Goal: Complete application form

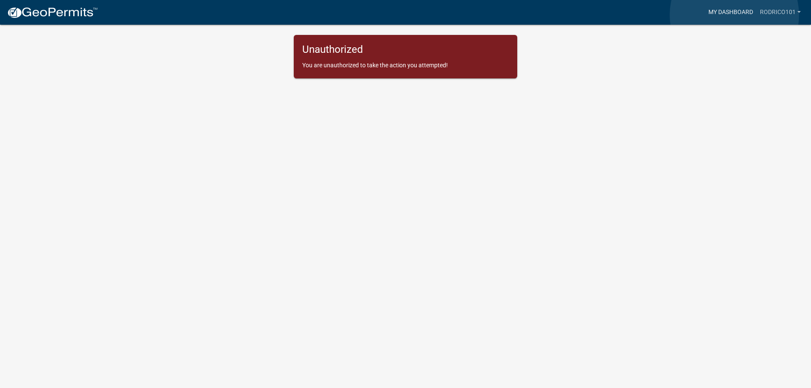
click at [735, 15] on link "My Dashboard" at bounding box center [731, 12] width 52 height 16
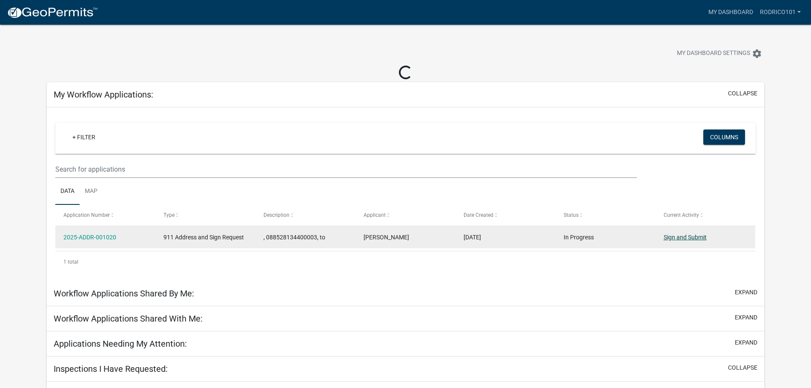
click at [684, 236] on link "Sign and Submit" at bounding box center [685, 237] width 43 height 7
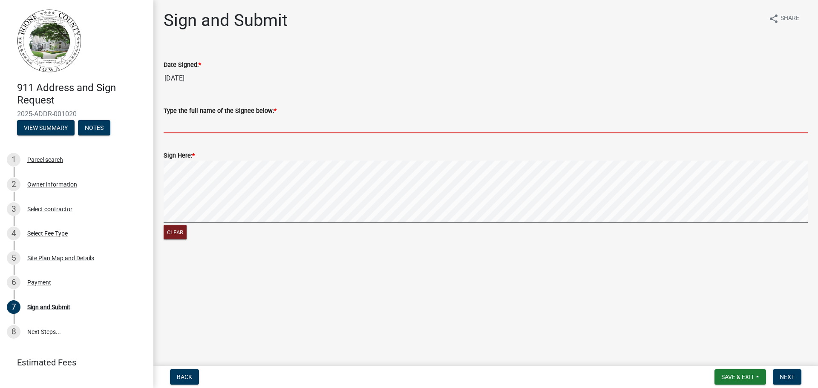
click at [256, 124] on input "Type the full name of the Signee below: *" at bounding box center [486, 124] width 644 height 17
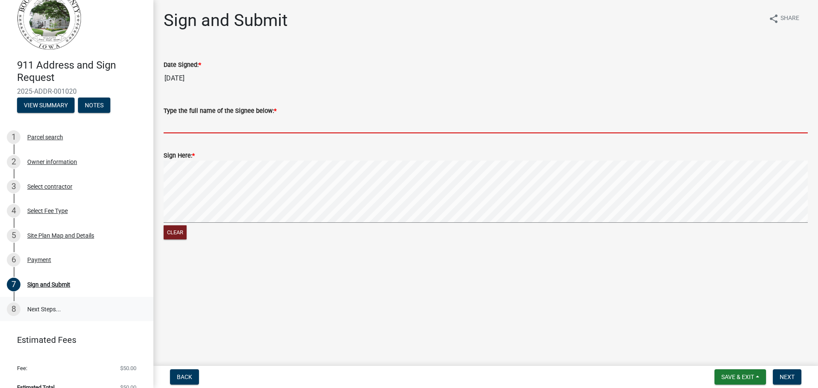
scroll to position [35, 0]
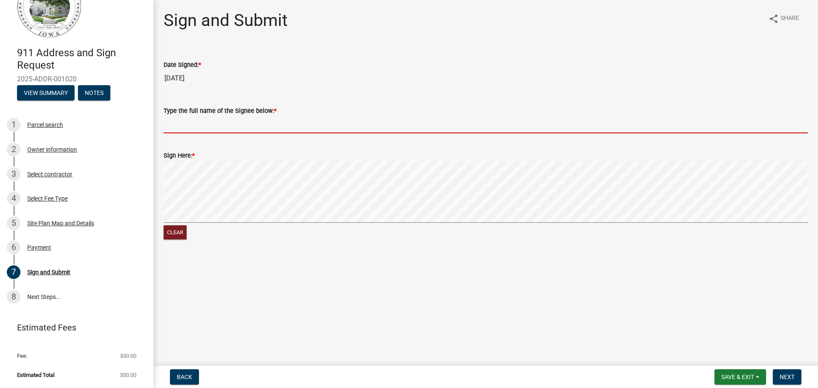
click at [232, 121] on input "Type the full name of the Signee below: *" at bounding box center [486, 124] width 644 height 17
click at [44, 148] on div "Owner information" at bounding box center [52, 150] width 50 height 6
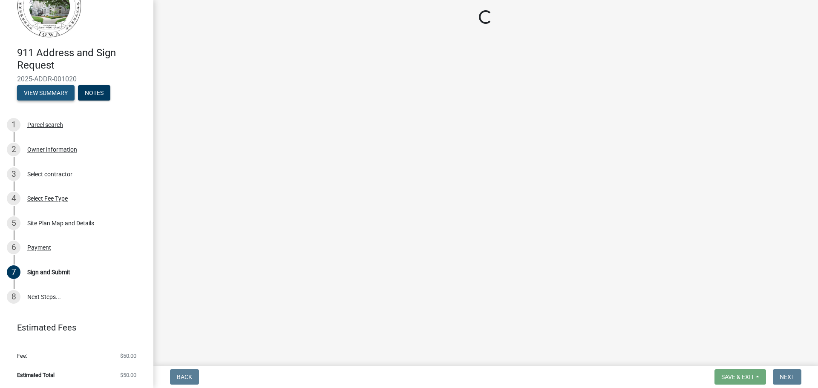
click at [53, 91] on button "View Summary" at bounding box center [45, 92] width 57 height 15
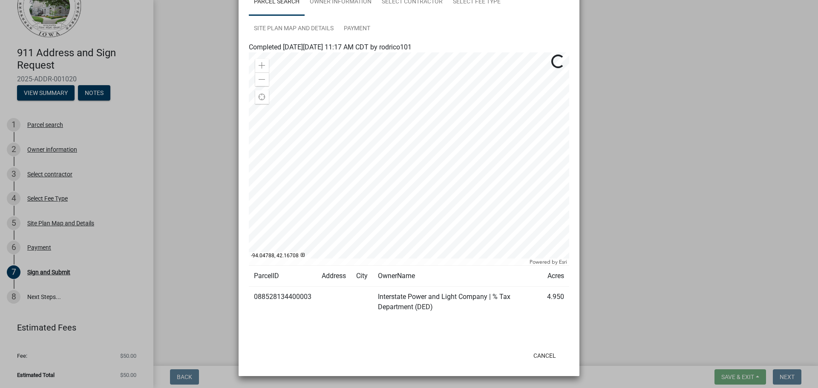
scroll to position [0, 0]
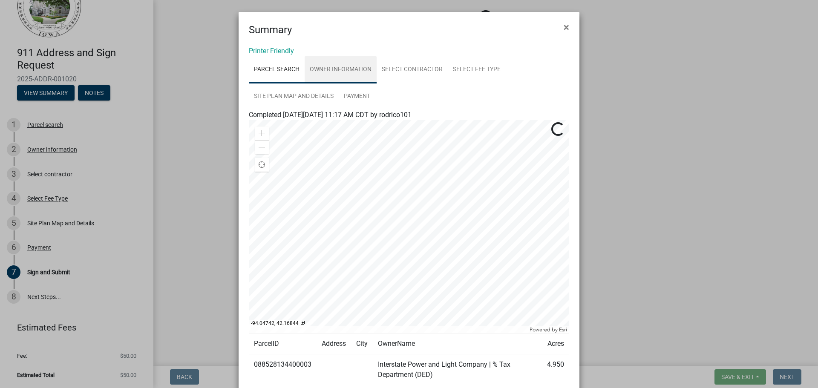
click at [346, 70] on link "Owner information" at bounding box center [341, 69] width 72 height 27
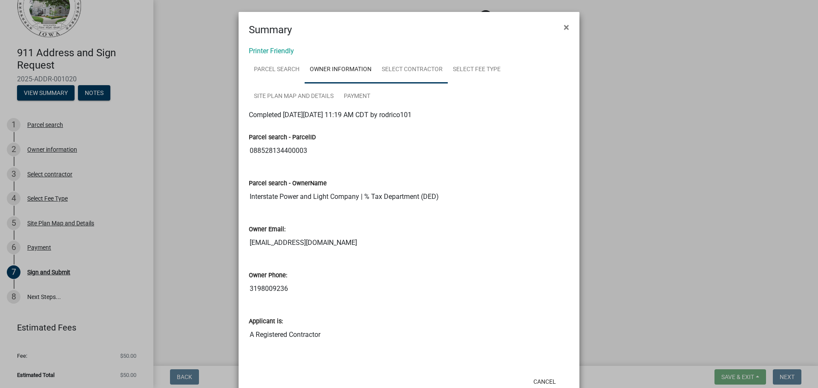
click at [402, 73] on link "Select contractor" at bounding box center [412, 69] width 71 height 27
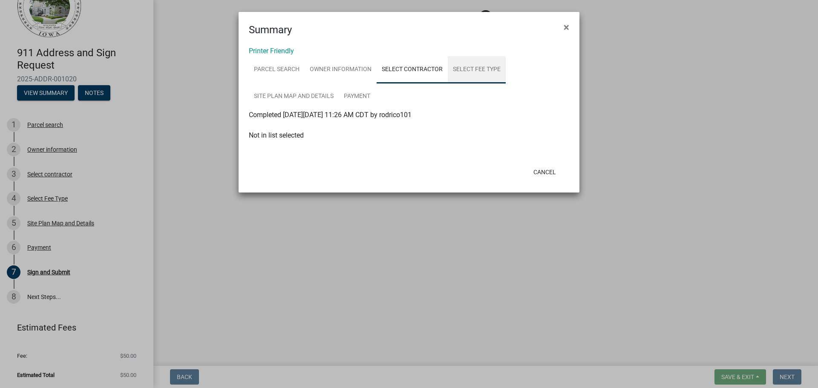
click at [479, 69] on link "Select Fee Type" at bounding box center [477, 69] width 58 height 27
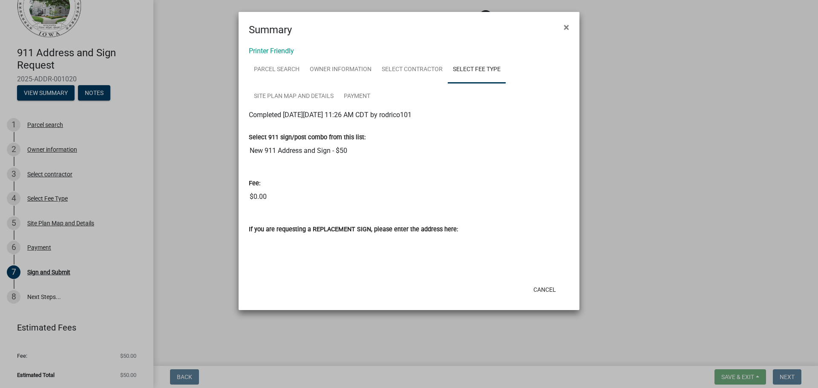
click at [39, 270] on ngb-modal-window "Summary × Printer Friendly Parcel search Owner information Select contractor Se…" at bounding box center [409, 194] width 818 height 388
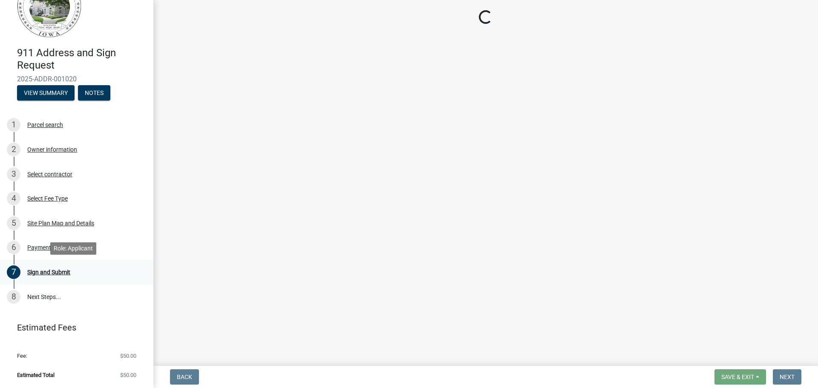
click at [43, 275] on div "Sign and Submit" at bounding box center [48, 272] width 43 height 6
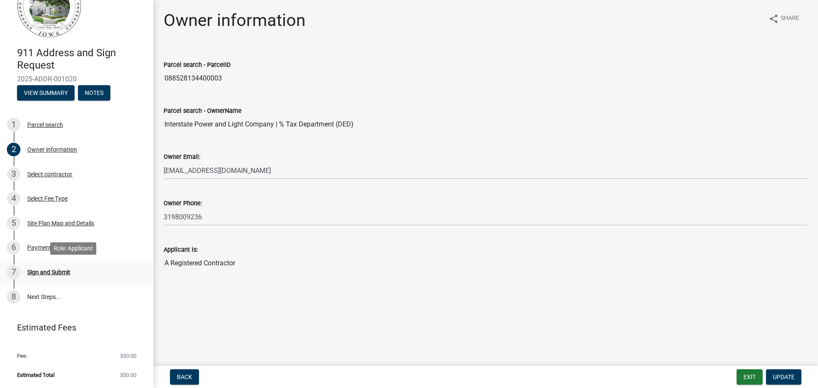
click at [48, 271] on div "Sign and Submit" at bounding box center [48, 272] width 43 height 6
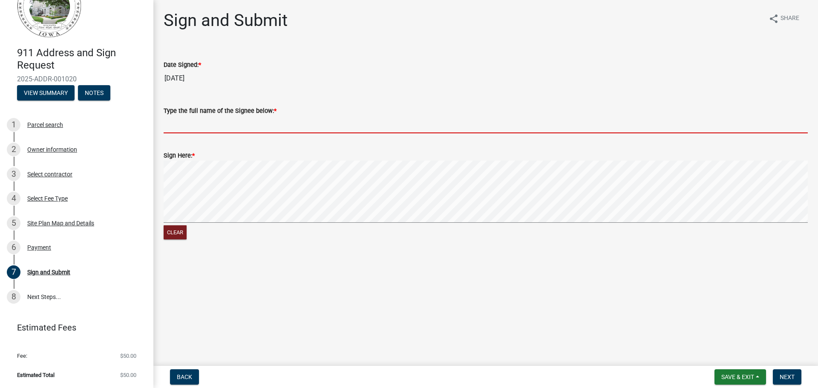
click at [252, 123] on input "Type the full name of the Signee below: *" at bounding box center [486, 124] width 644 height 17
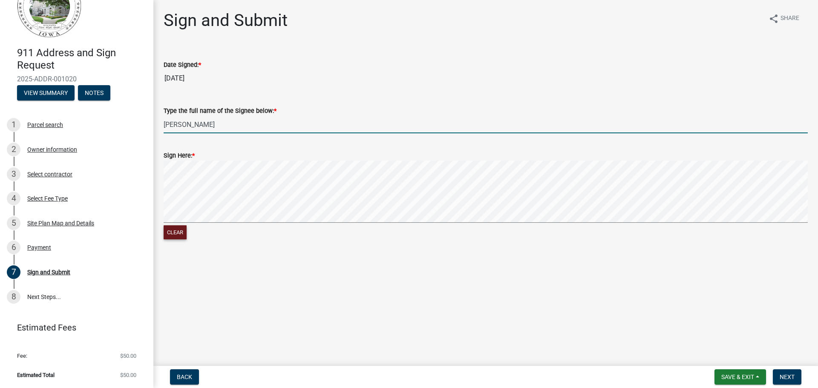
type input "[PERSON_NAME]"
click at [176, 233] on button "Clear" at bounding box center [175, 232] width 23 height 14
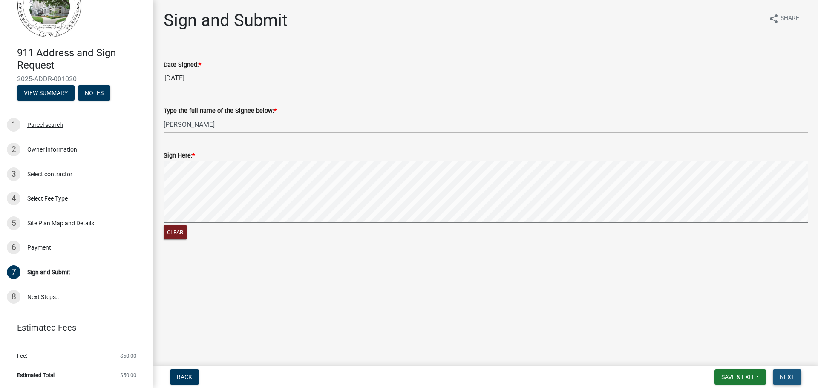
drag, startPoint x: 786, startPoint y: 374, endPoint x: 781, endPoint y: 373, distance: 5.3
click at [783, 377] on span "Next" at bounding box center [786, 377] width 15 height 7
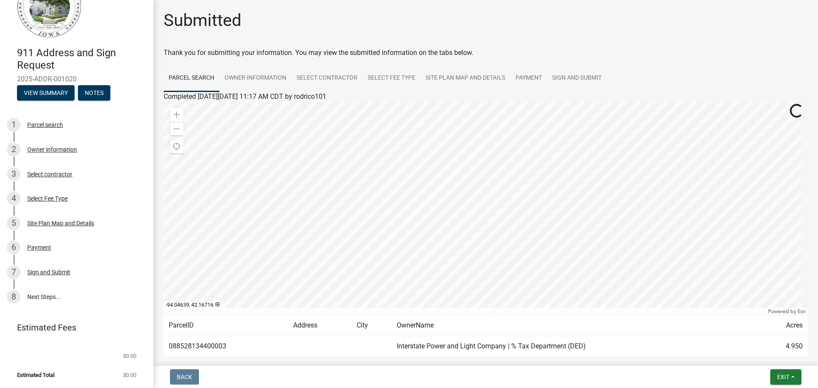
scroll to position [44, 0]
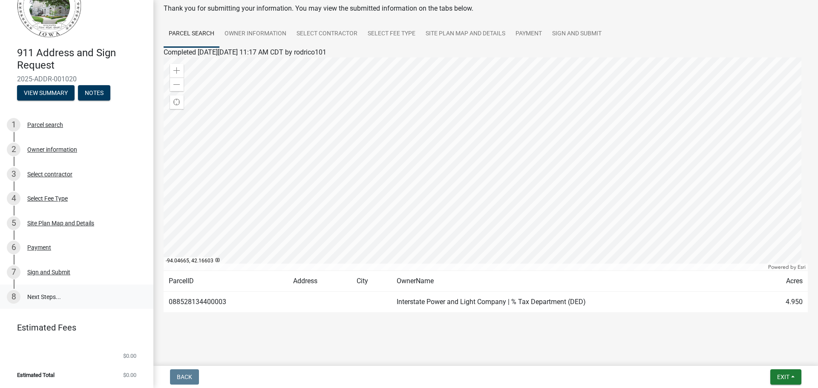
click at [40, 295] on link "8 Next Steps..." at bounding box center [76, 297] width 153 height 25
click at [782, 376] on span "Exit" at bounding box center [783, 377] width 12 height 7
click at [762, 354] on button "Save & Exit" at bounding box center [767, 355] width 68 height 20
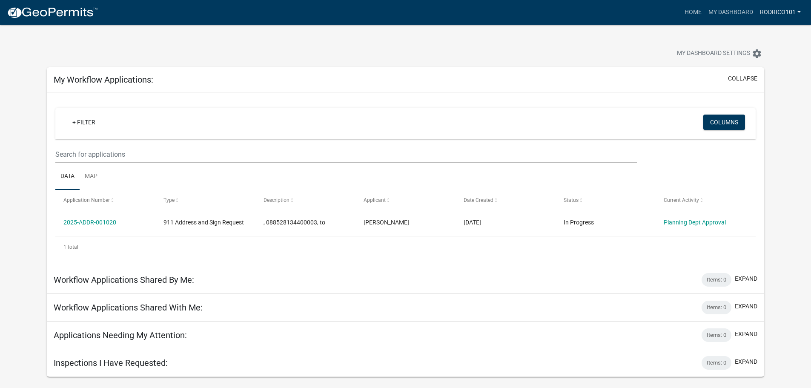
click at [791, 9] on link "rodrico101" at bounding box center [781, 12] width 48 height 16
click at [752, 63] on link "Logout" at bounding box center [770, 62] width 68 height 20
